Goal: Task Accomplishment & Management: Manage account settings

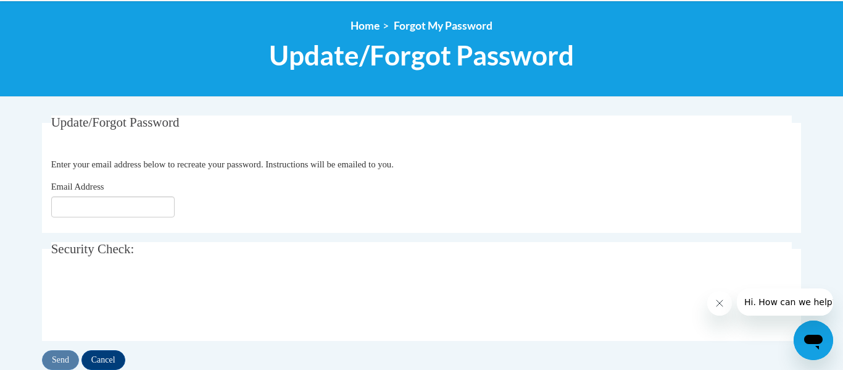
scroll to position [135, 0]
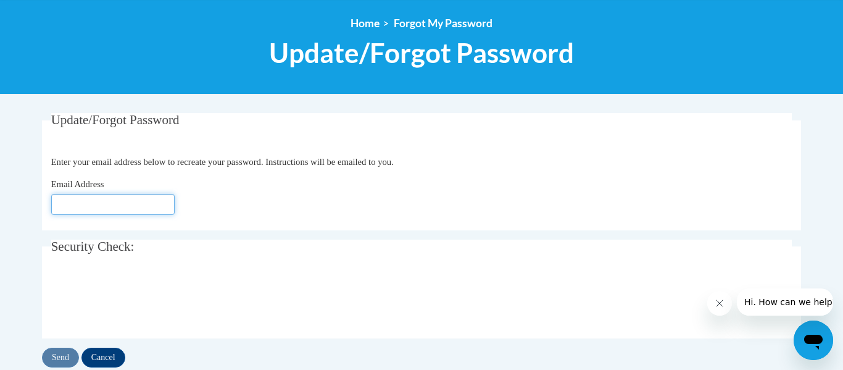
click at [106, 209] on input "Email Address" at bounding box center [112, 204] width 123 height 21
type input "[PERSON_NAME][EMAIL_ADDRESS][PERSON_NAME][DOMAIN_NAME]"
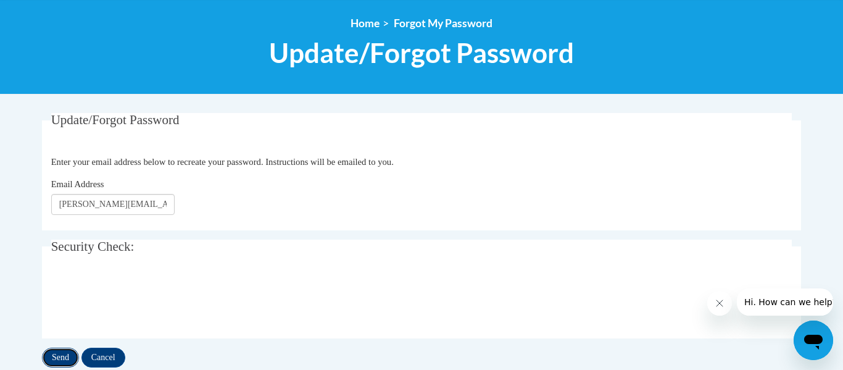
click at [58, 356] on input "Send" at bounding box center [60, 358] width 37 height 20
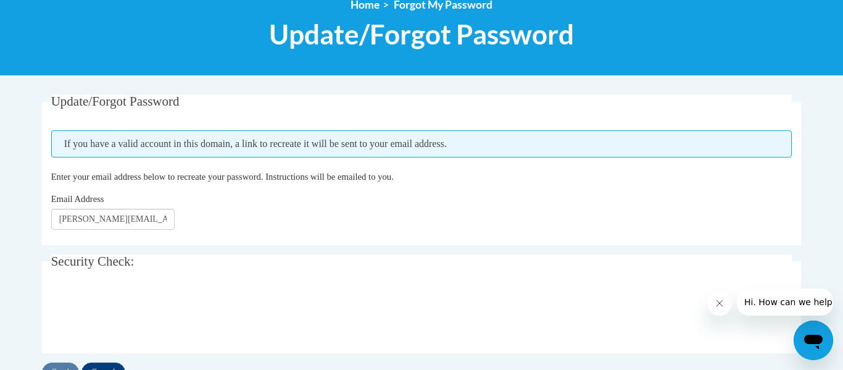
scroll to position [157, 0]
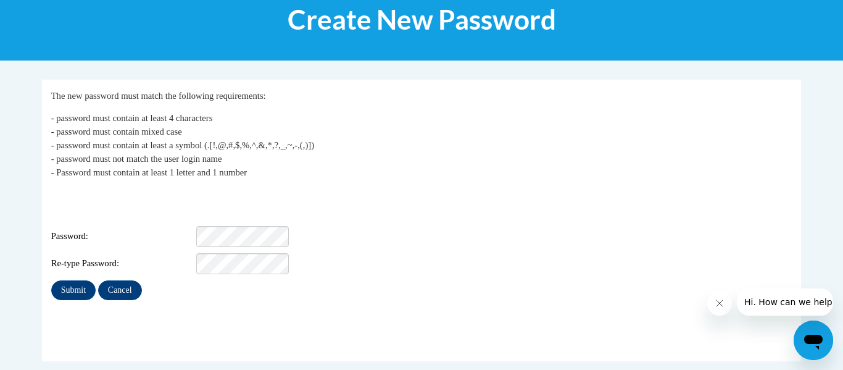
scroll to position [169, 0]
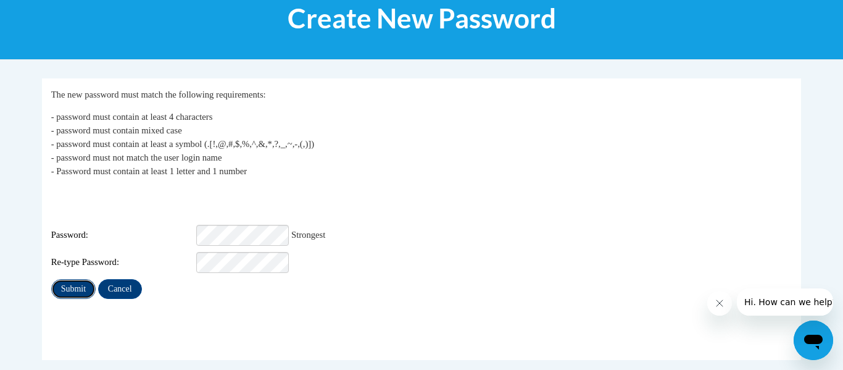
click at [72, 279] on input "Submit" at bounding box center [73, 289] width 44 height 20
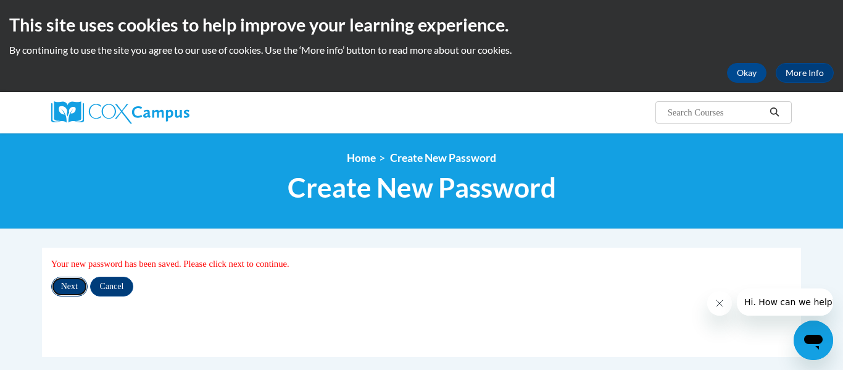
click at [71, 289] on input "Next" at bounding box center [69, 287] width 36 height 20
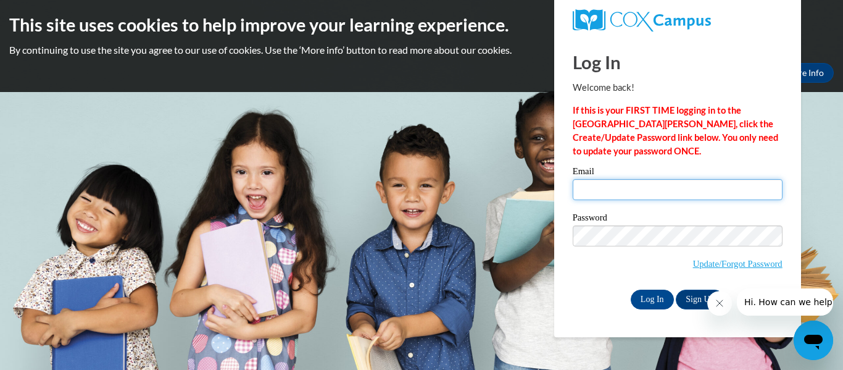
click at [591, 184] on input "Email" at bounding box center [678, 189] width 210 height 21
type input "[PERSON_NAME][EMAIL_ADDRESS][DOMAIN_NAME]"
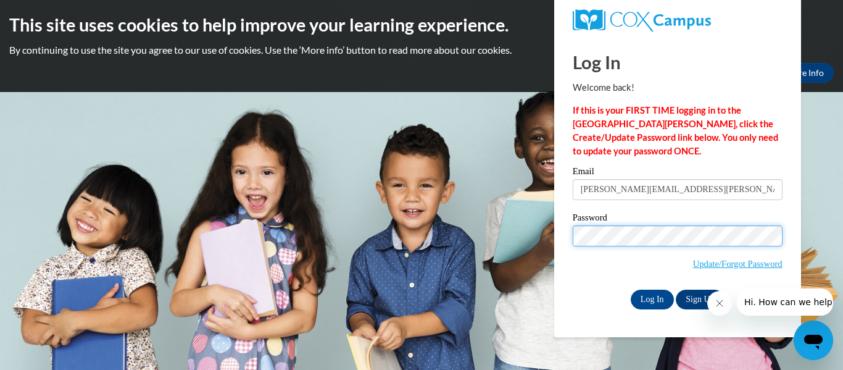
click at [631, 290] on input "Log In" at bounding box center [652, 300] width 43 height 20
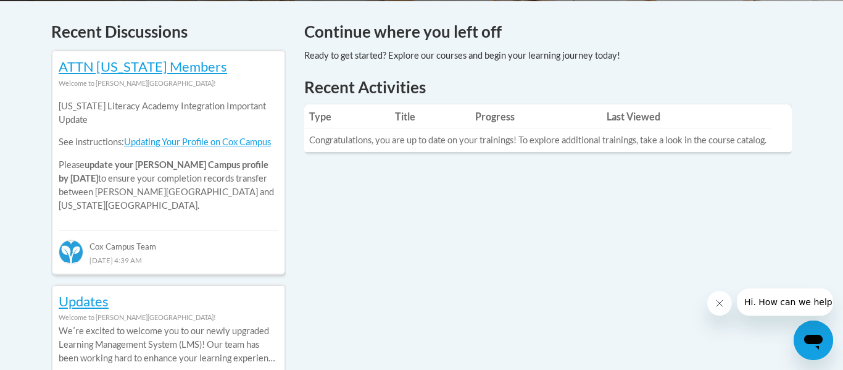
scroll to position [522, 0]
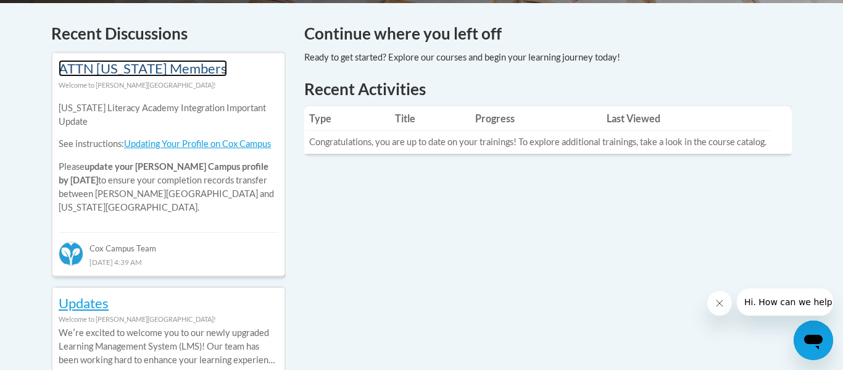
click at [148, 67] on link "ATTN [US_STATE] Members" at bounding box center [143, 68] width 169 height 17
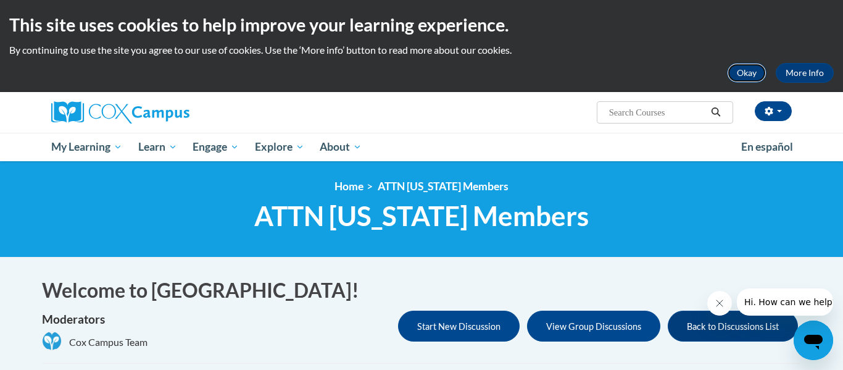
click at [751, 73] on button "Okay" at bounding box center [747, 73] width 40 height 20
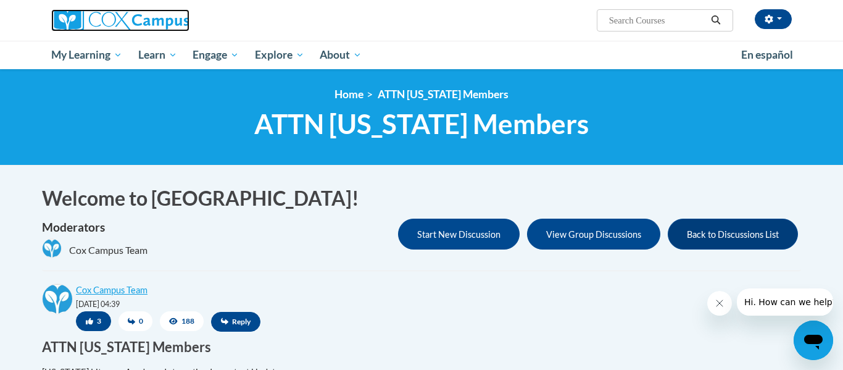
click at [91, 20] on img at bounding box center [120, 20] width 138 height 22
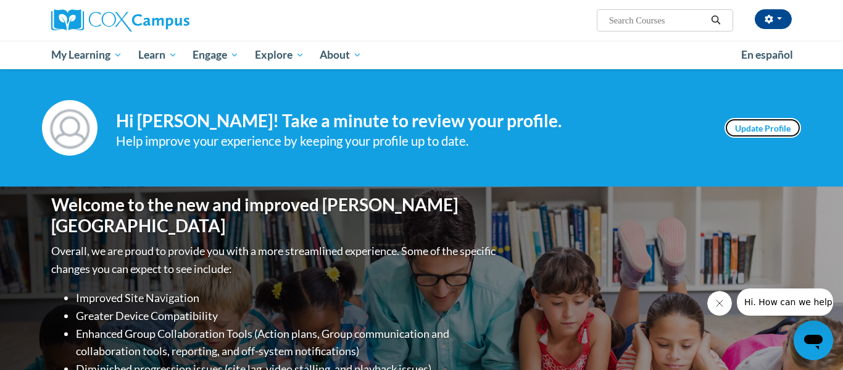
click at [788, 132] on link "Update Profile" at bounding box center [763, 128] width 77 height 20
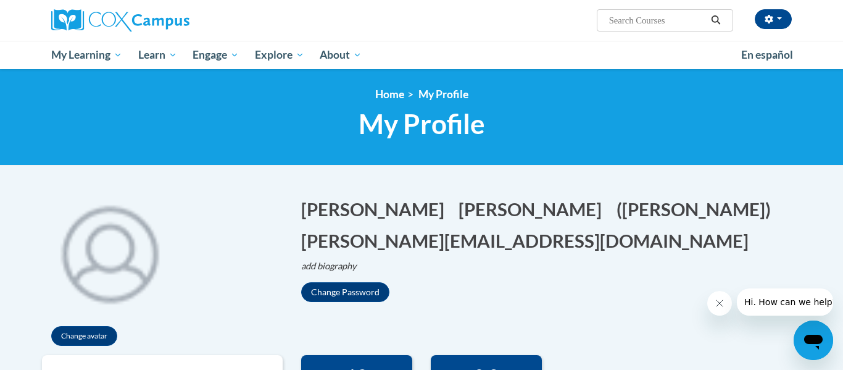
click at [771, 30] on div "[PERSON_NAME] ([GEOGRAPHIC_DATA]/New_York UTC-04:00) My Profile Inbox My Transc…" at bounding box center [548, 15] width 506 height 31
click at [774, 19] on button "button" at bounding box center [773, 19] width 37 height 20
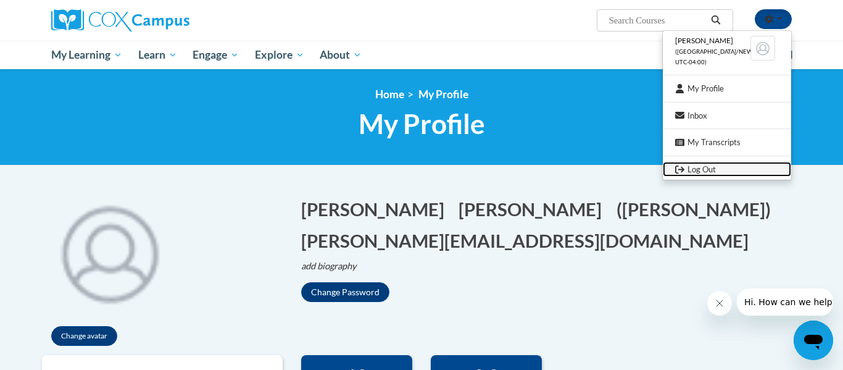
click at [711, 169] on link "Log Out" at bounding box center [727, 169] width 128 height 15
